Goal: Check status: Check status

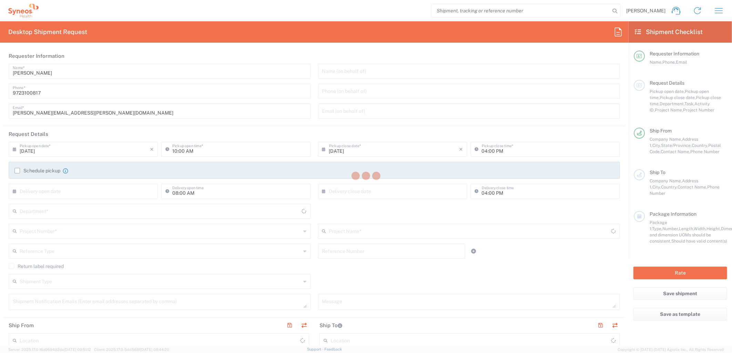
type input "[US_STATE]"
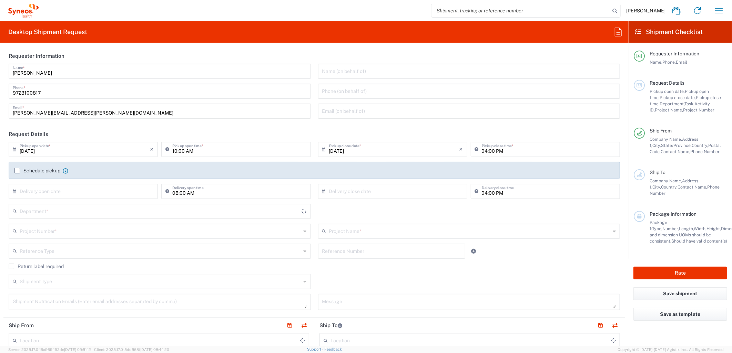
type input "6162"
type input "[GEOGRAPHIC_DATA]"
click at [719, 16] on icon "button" at bounding box center [718, 10] width 11 height 11
type input "Syneos Health Medical Communic"
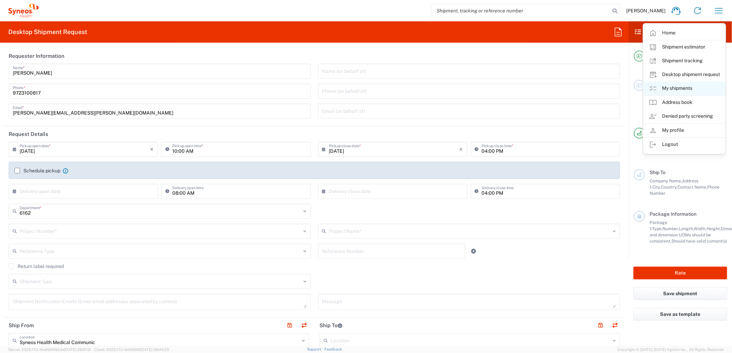
click at [683, 88] on link "My shipments" at bounding box center [684, 89] width 82 height 14
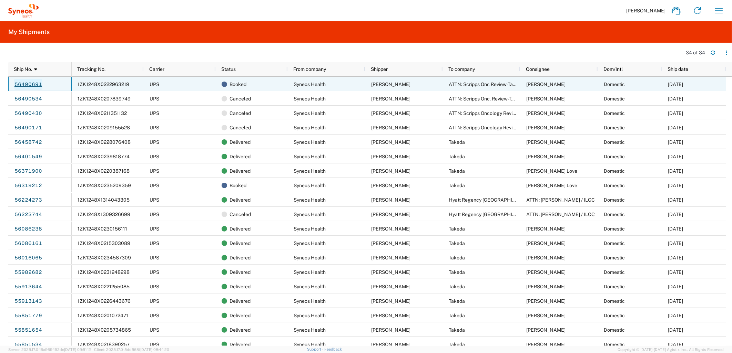
click at [36, 81] on link "56490691" at bounding box center [28, 84] width 28 height 11
